Goal: Information Seeking & Learning: Learn about a topic

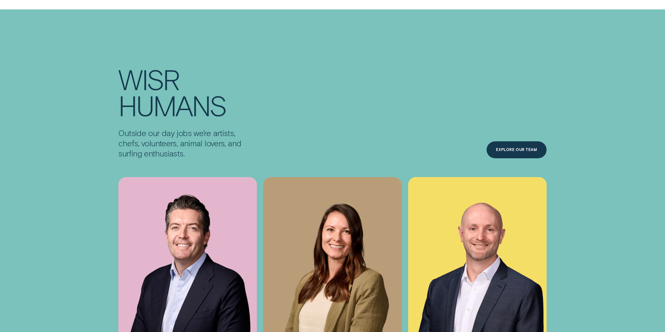
scroll to position [2169, 0]
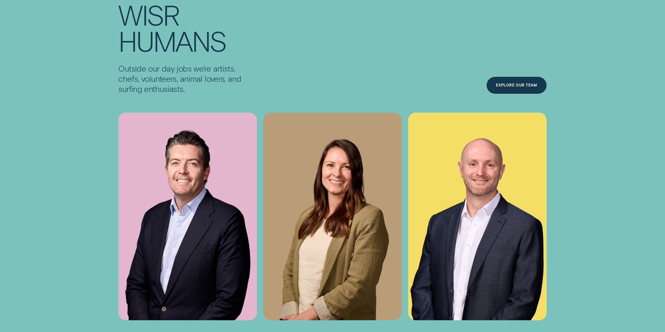
click at [600, 211] on div "Wisr Humans Outside our day jobs we’re artists, chefs, volunteers, animal lover…" at bounding box center [333, 160] width 542 height 319
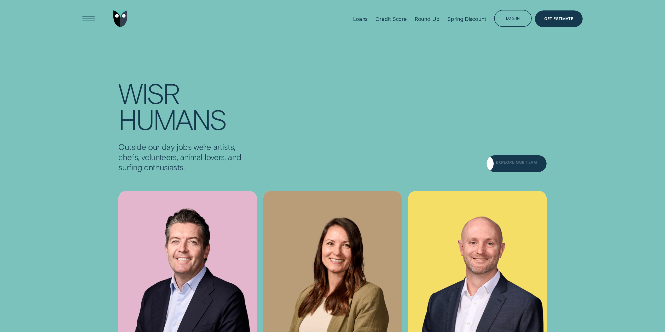
click at [521, 167] on div "Explore Our Team" at bounding box center [517, 163] width 60 height 17
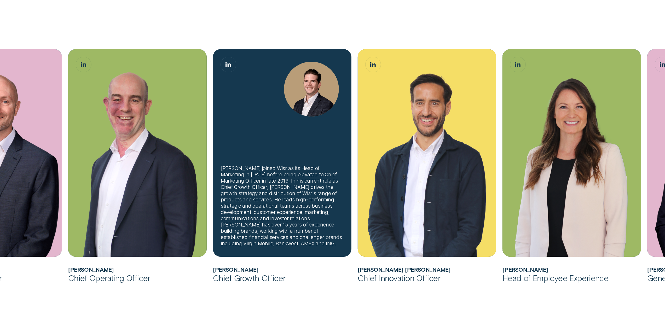
scroll to position [287, 0]
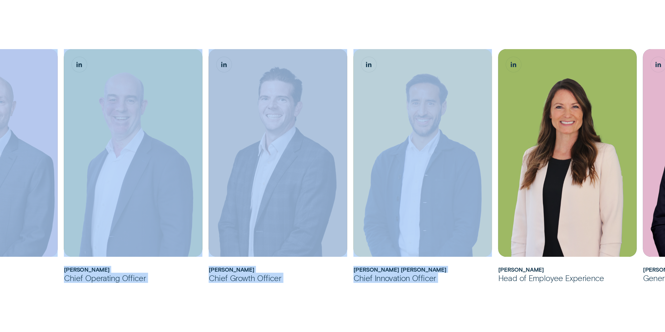
drag, startPoint x: 612, startPoint y: 240, endPoint x: 406, endPoint y: 304, distance: 215.4
click at [400, 305] on div "[PERSON_NAME] joined Wisr as its Chief Financial Officer in [DATE] before being…" at bounding box center [332, 175] width 665 height 573
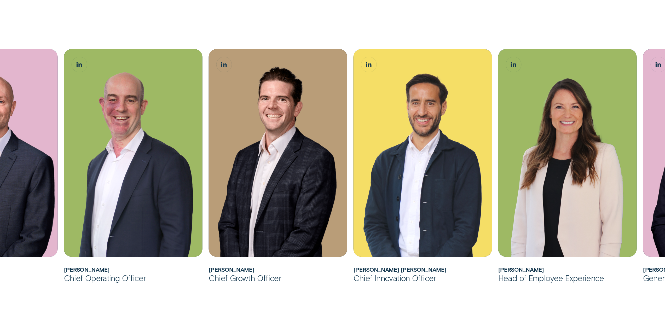
click at [583, 301] on div "[PERSON_NAME] joined Wisr as its Chief Financial Officer in [DATE] before being…" at bounding box center [332, 175] width 665 height 573
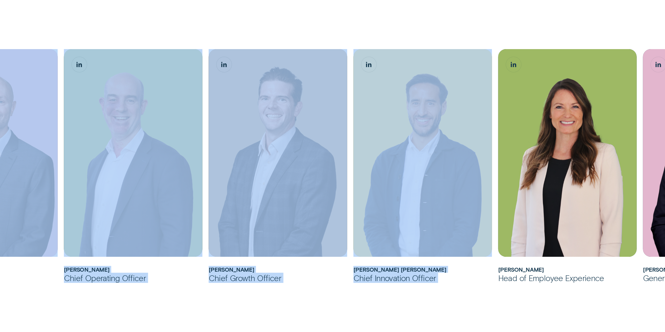
drag, startPoint x: 622, startPoint y: 216, endPoint x: 525, endPoint y: 327, distance: 146.7
click at [508, 330] on div "[PERSON_NAME] joined Wisr as its Chief Financial Officer in [DATE] before being…" at bounding box center [332, 175] width 665 height 573
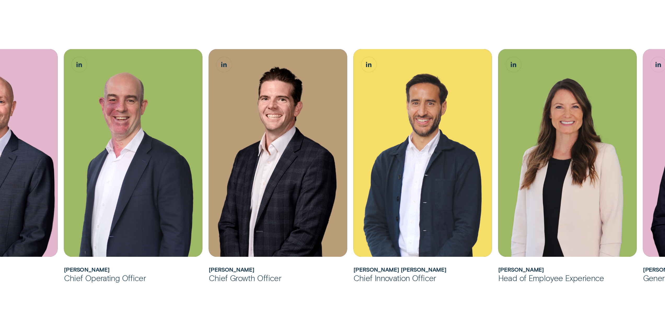
drag, startPoint x: 559, startPoint y: 310, endPoint x: 539, endPoint y: 284, distance: 33.1
click at [559, 309] on div "[PERSON_NAME] joined Wisr as its Chief Financial Officer in [DATE] before being…" at bounding box center [332, 175] width 665 height 573
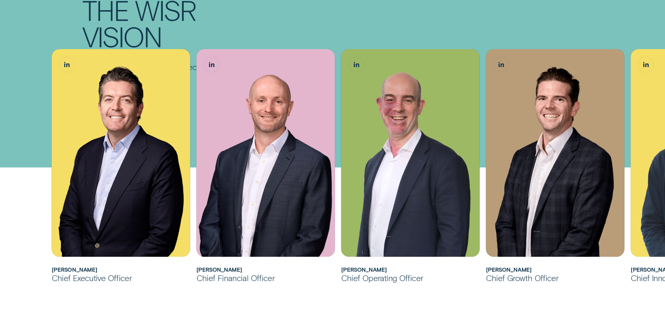
scroll to position [261, 0]
